Goal: Task Accomplishment & Management: Manage account settings

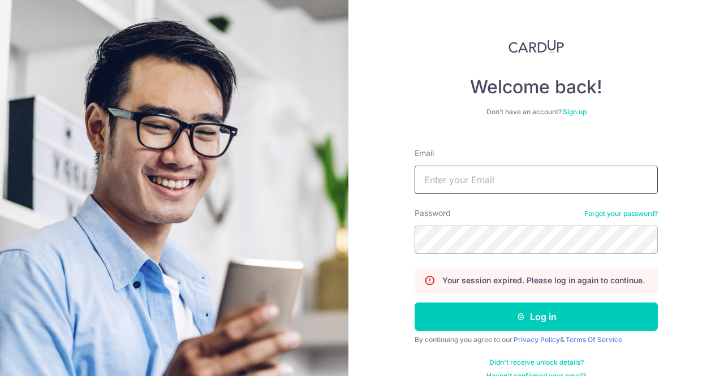
click at [515, 183] on input "Email" at bounding box center [536, 180] width 243 height 28
type input "[EMAIL_ADDRESS][DOMAIN_NAME]"
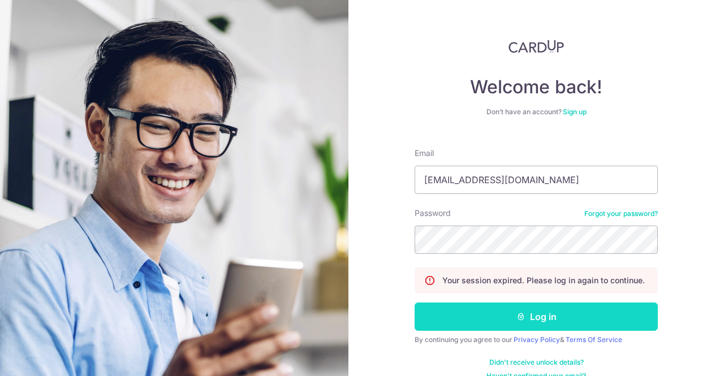
click at [461, 310] on button "Log in" at bounding box center [536, 317] width 243 height 28
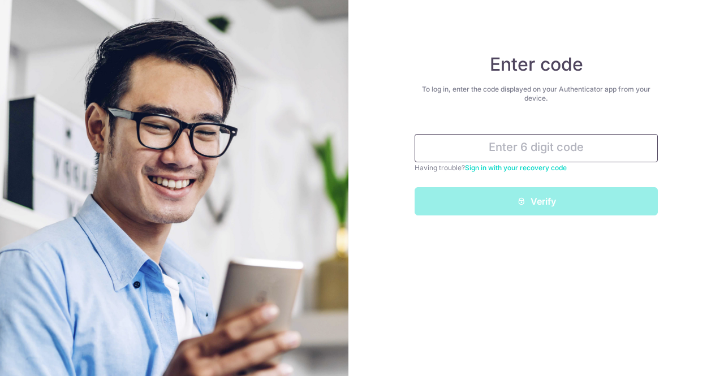
click at [509, 137] on input "text" at bounding box center [536, 148] width 243 height 28
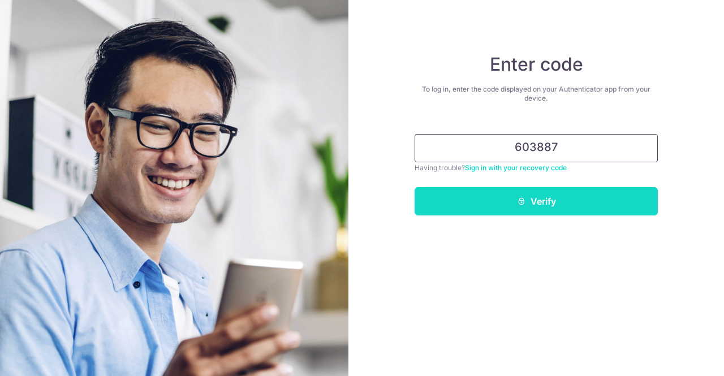
type input "603887"
click at [488, 197] on button "Verify" at bounding box center [536, 201] width 243 height 28
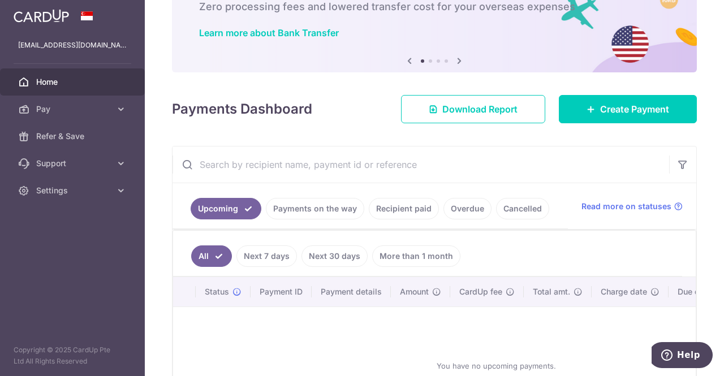
scroll to position [76, 0]
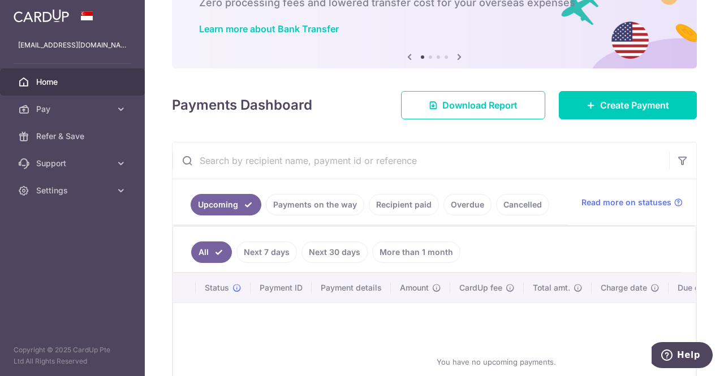
click at [338, 208] on link "Payments on the way" at bounding box center [315, 205] width 98 height 22
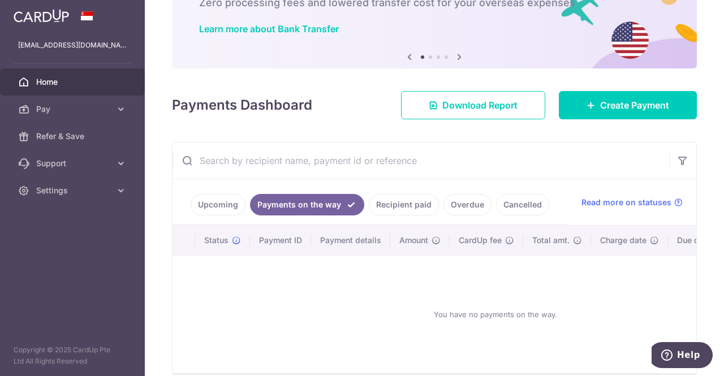
click at [409, 207] on link "Recipient paid" at bounding box center [404, 205] width 70 height 22
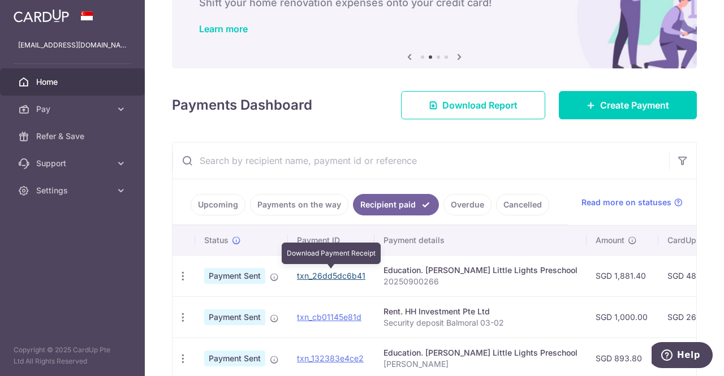
drag, startPoint x: 307, startPoint y: 273, endPoint x: 419, endPoint y: 61, distance: 240.4
click at [307, 273] on link "txn_26dd5dc6b41" at bounding box center [331, 276] width 68 height 10
